Goal: Information Seeking & Learning: Learn about a topic

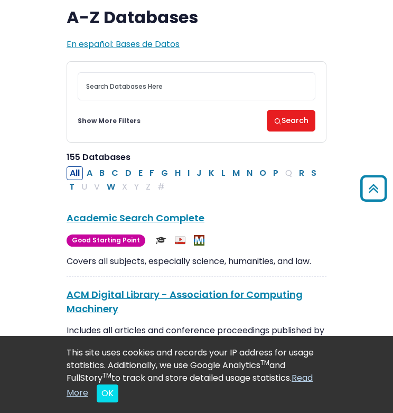
scroll to position [59, 0]
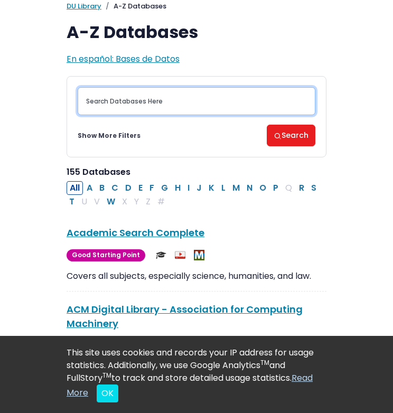
click at [164, 104] on input "Search database by title or keyword" at bounding box center [196, 101] width 237 height 28
type input "MKTG 212"
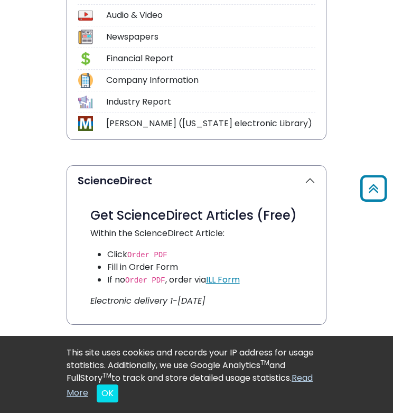
scroll to position [318, 0]
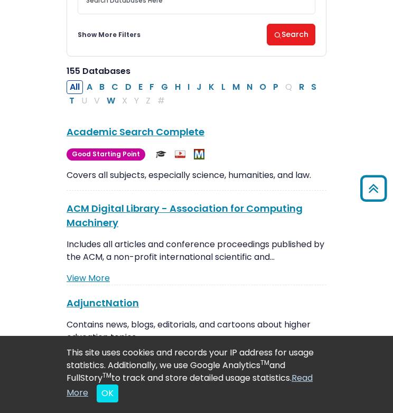
scroll to position [59, 0]
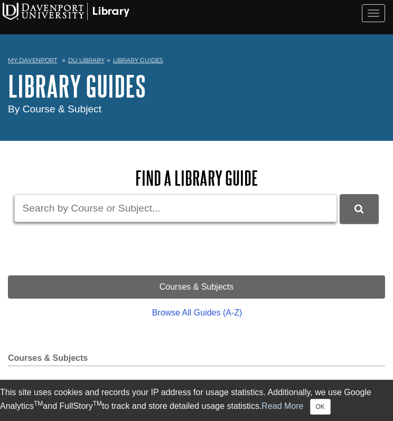
click at [127, 205] on input "Guide Search Terms" at bounding box center [175, 208] width 322 height 28
type input "MKTG"
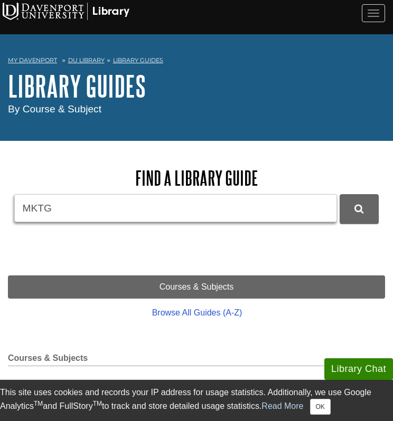
click at [339, 194] on button "DU Library Guides Search" at bounding box center [358, 208] width 39 height 29
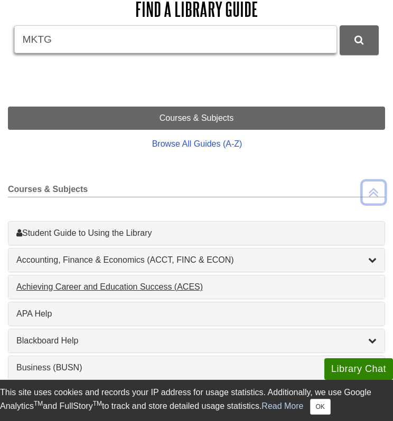
scroll to position [168, 0]
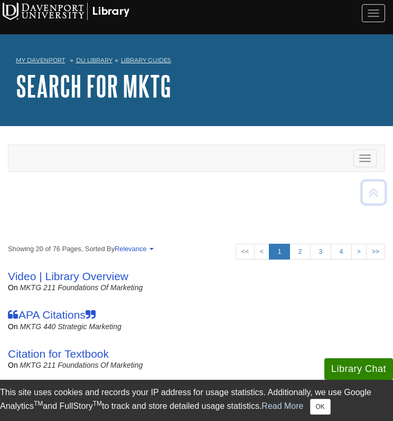
click at [188, 171] on nav "Toggle navigation Search MKTG Search" at bounding box center [196, 158] width 377 height 27
click at [176, 161] on div "Toggle navigation" at bounding box center [196, 158] width 376 height 26
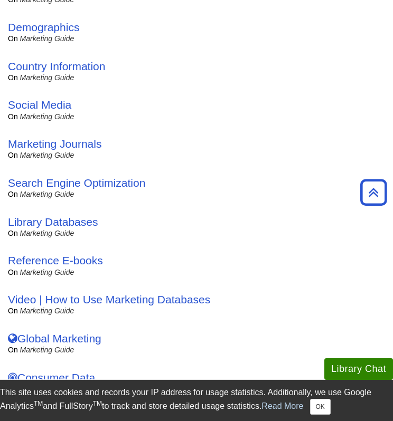
scroll to position [496, 0]
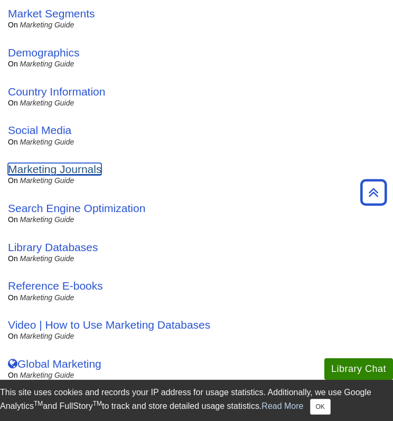
click at [77, 169] on link "Marketing Journals" at bounding box center [54, 169] width 93 height 12
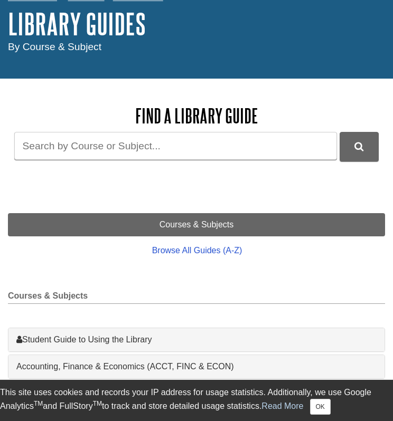
scroll to position [63, 0]
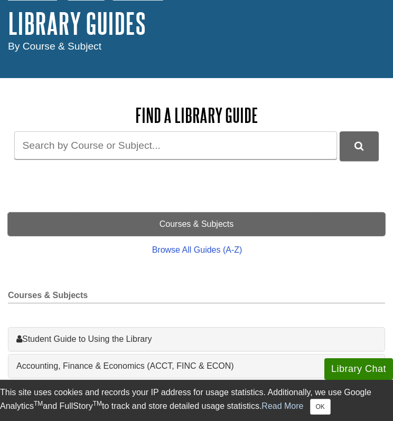
click at [197, 223] on link "Courses & Subjects" at bounding box center [196, 224] width 377 height 23
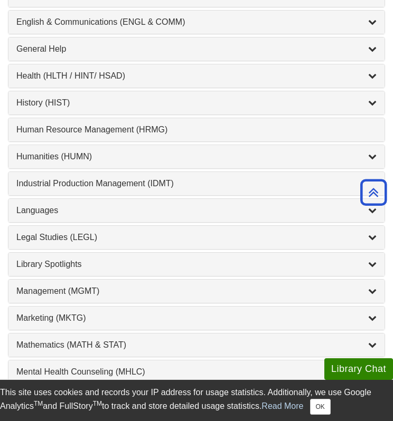
scroll to position [738, 0]
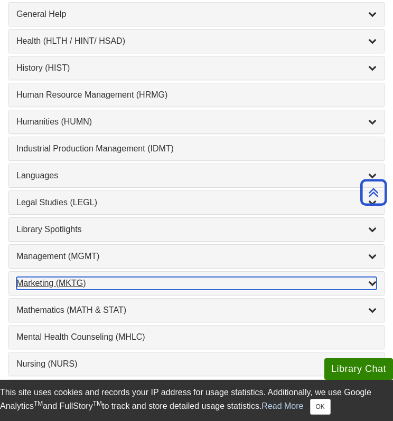
click at [190, 279] on div "Marketing (MKTG) , 4 guides" at bounding box center [196, 283] width 360 height 13
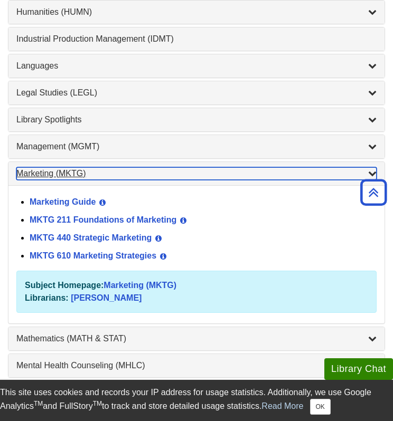
scroll to position [863, 0]
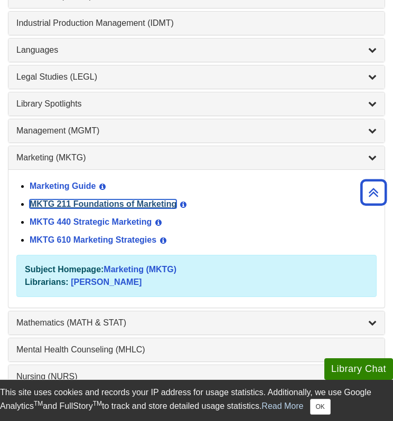
click at [92, 203] on link "MKTG 211 Foundations of Marketing" at bounding box center [103, 203] width 147 height 9
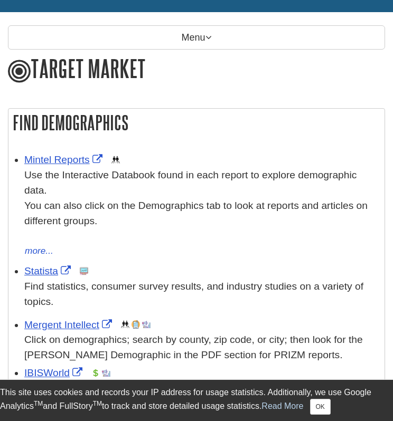
scroll to position [108, 0]
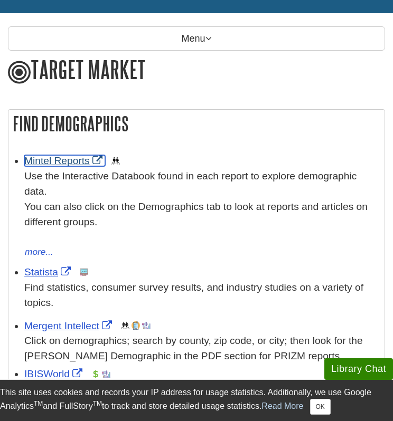
click at [65, 157] on link "Mintel Reports" at bounding box center [64, 160] width 81 height 11
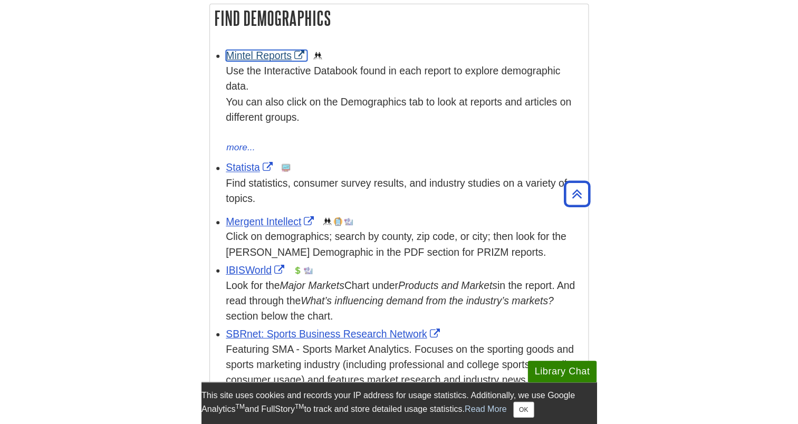
scroll to position [213, 0]
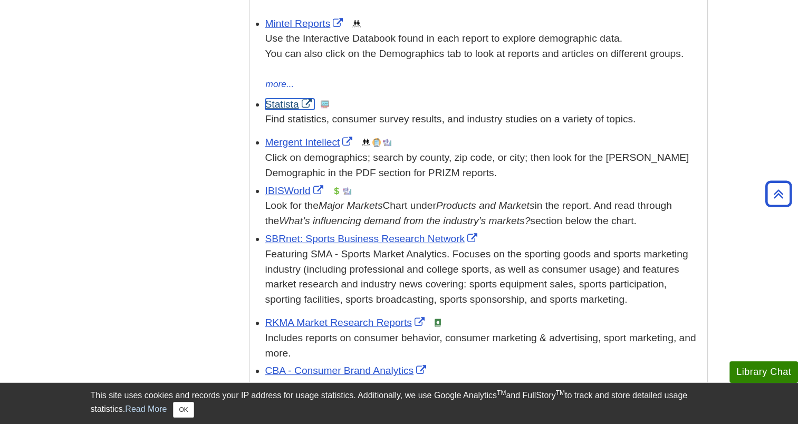
click at [287, 106] on link "Statista" at bounding box center [289, 104] width 49 height 11
